Goal: Transaction & Acquisition: Purchase product/service

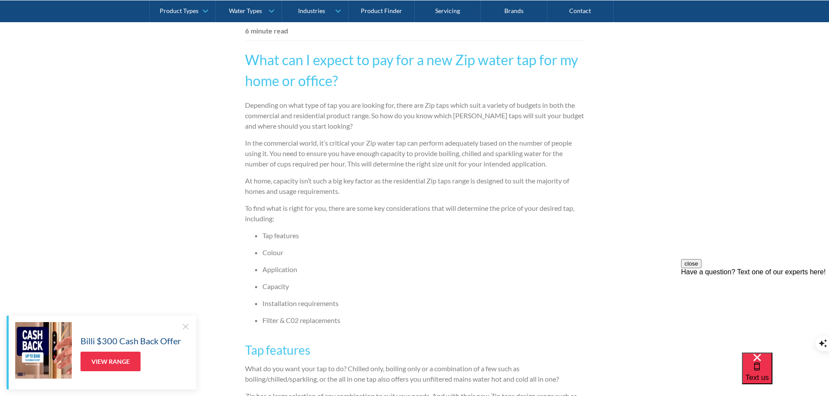
scroll to position [522, 0]
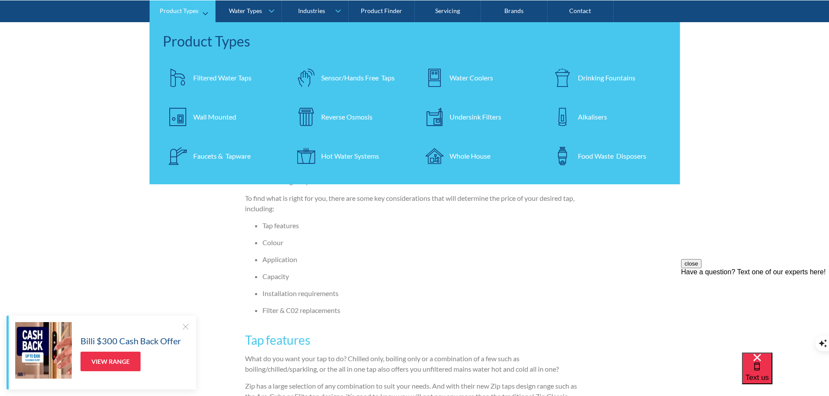
click at [221, 76] on div "Filtered Water Taps" at bounding box center [222, 77] width 58 height 10
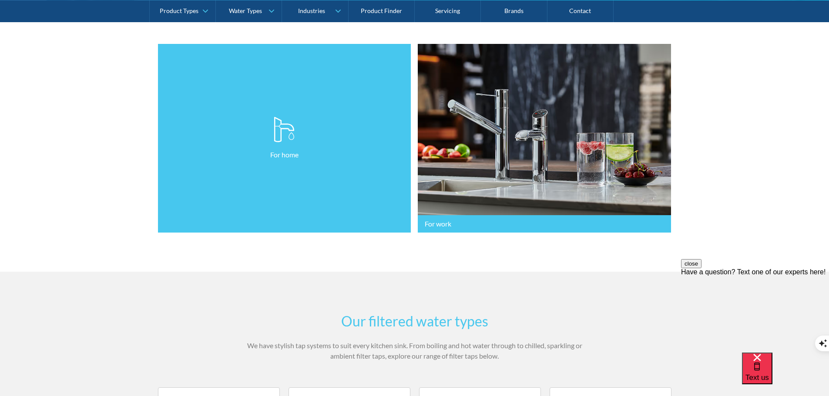
click at [287, 152] on p "For home" at bounding box center [284, 155] width 28 height 10
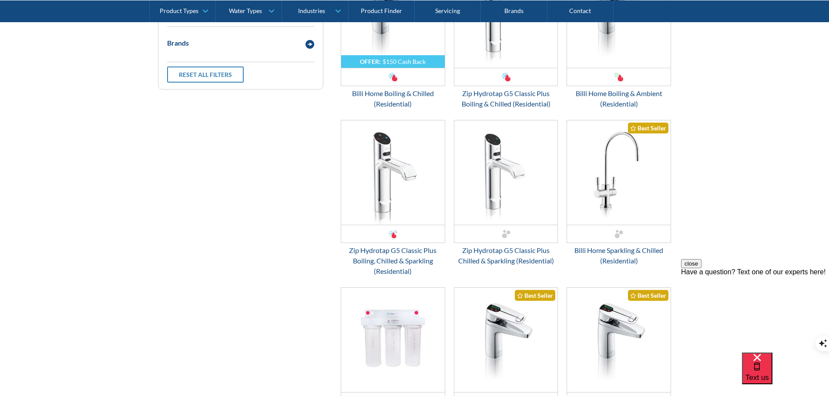
scroll to position [566, 0]
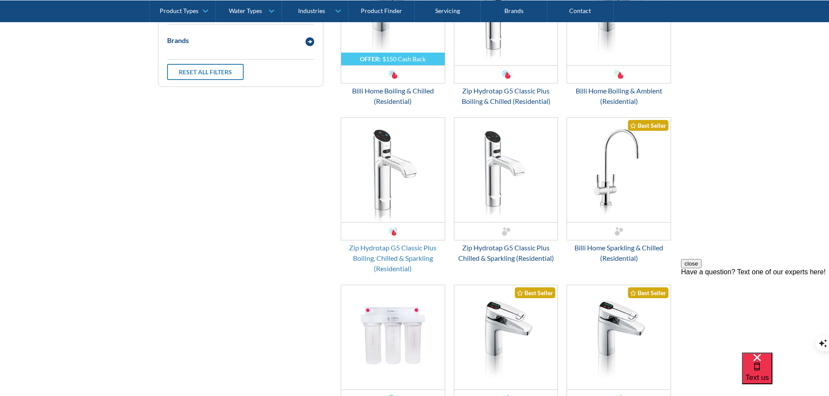
click at [396, 248] on div "Zip Hydrotap G5 Classic Plus Boiling, Chilled & Sparkling (Residential)" at bounding box center [393, 258] width 104 height 31
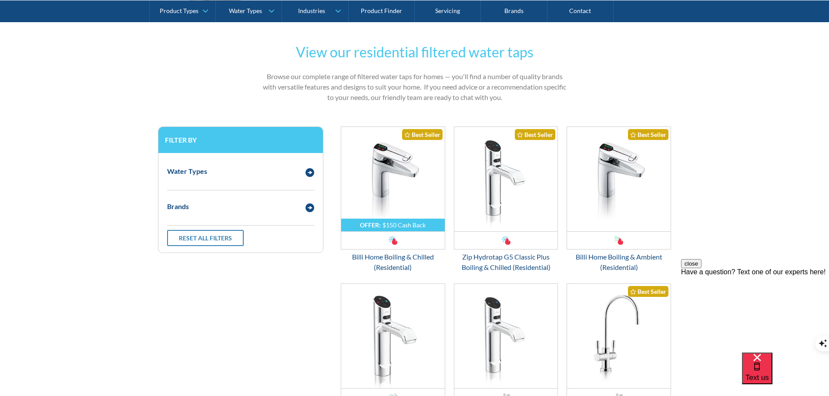
scroll to position [392, 0]
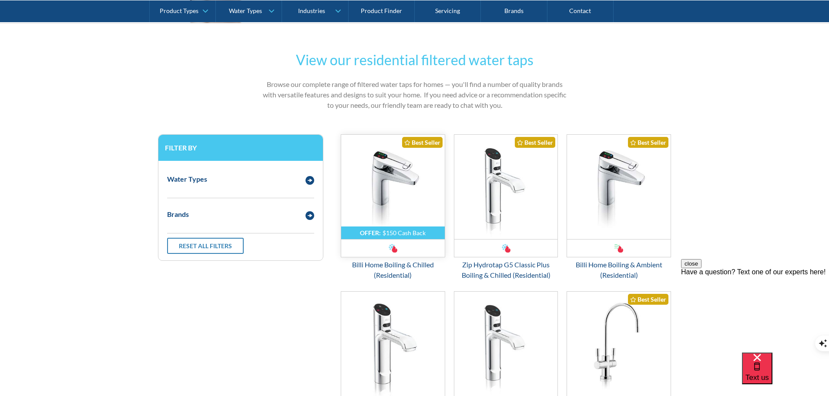
click at [385, 188] on img "Email Form 3" at bounding box center [393, 187] width 104 height 104
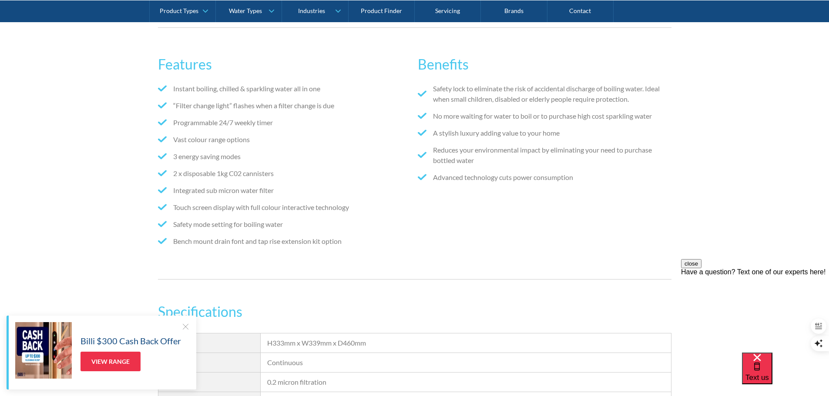
scroll to position [435, 0]
